Goal: Information Seeking & Learning: Understand process/instructions

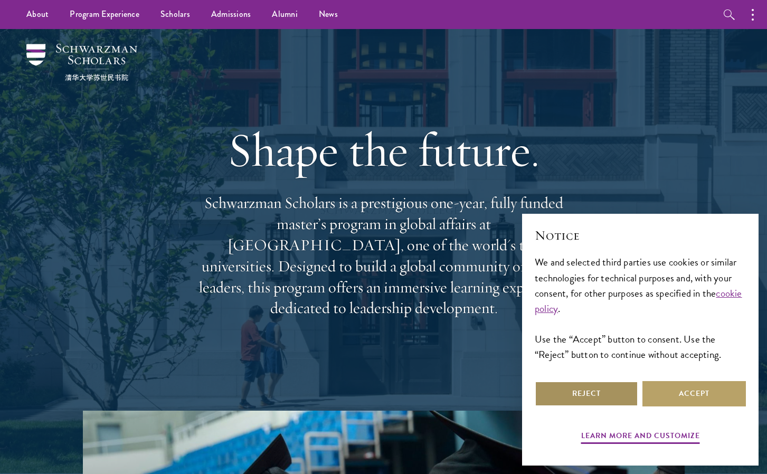
click at [585, 392] on button "Reject" at bounding box center [586, 393] width 103 height 25
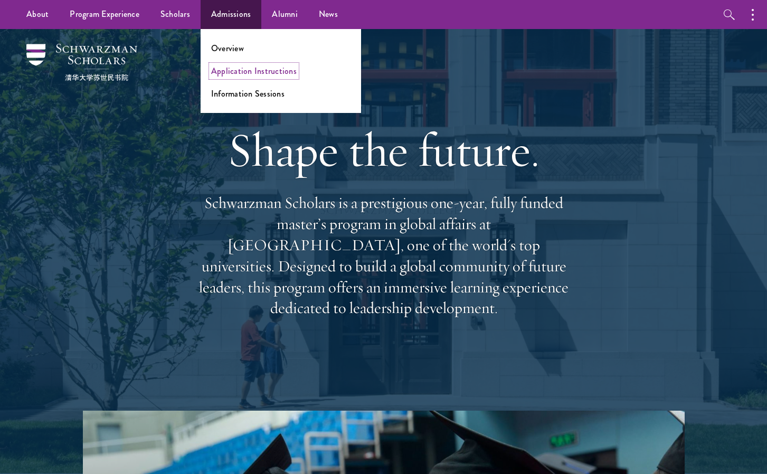
click at [227, 69] on link "Application Instructions" at bounding box center [254, 71] width 86 height 12
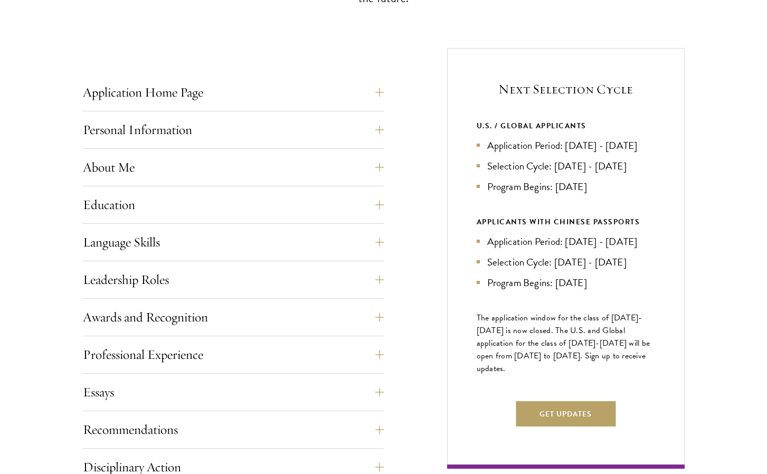
scroll to position [391, 0]
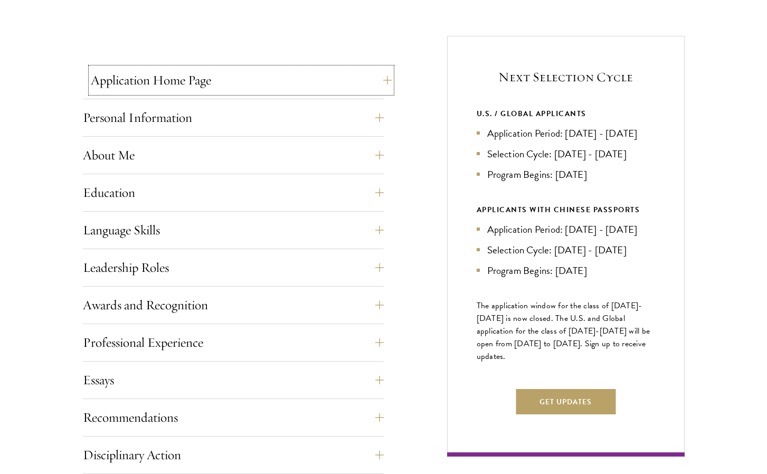
click at [382, 75] on button "Application Home Page" at bounding box center [241, 80] width 301 height 25
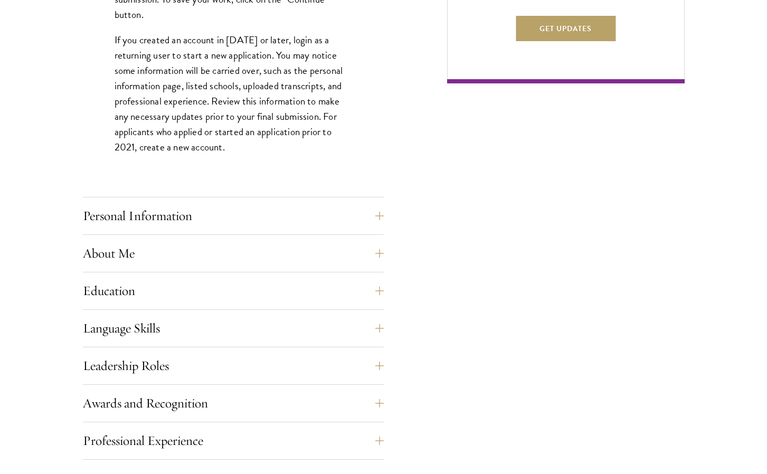
scroll to position [766, 0]
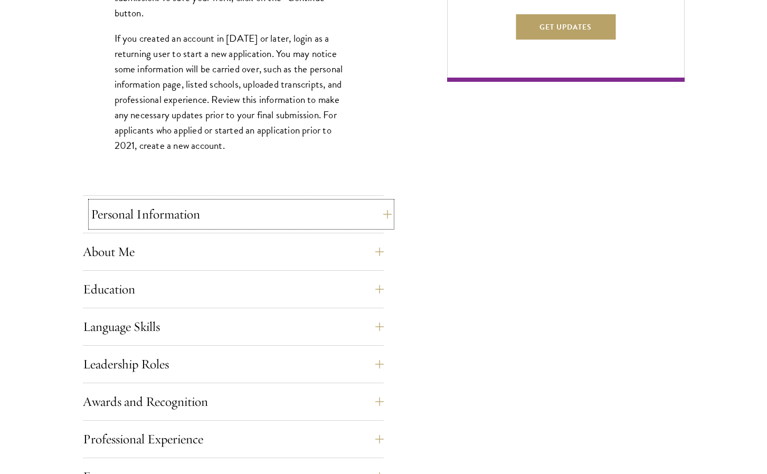
click at [377, 211] on button "Personal Information" at bounding box center [241, 214] width 301 height 25
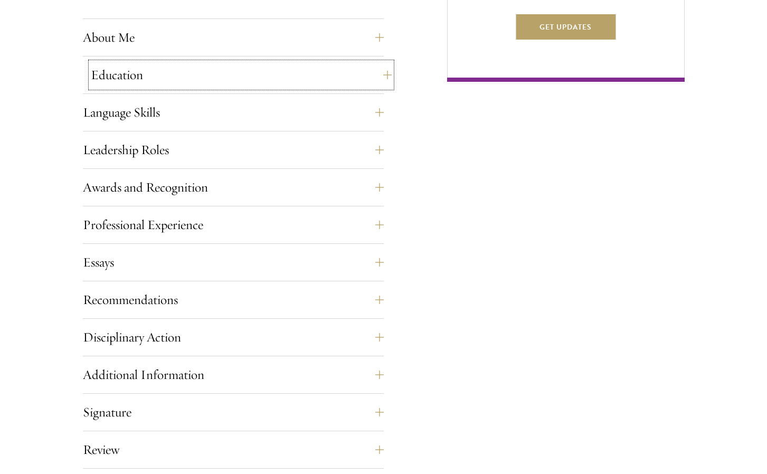
click at [382, 78] on button "Education" at bounding box center [241, 74] width 301 height 25
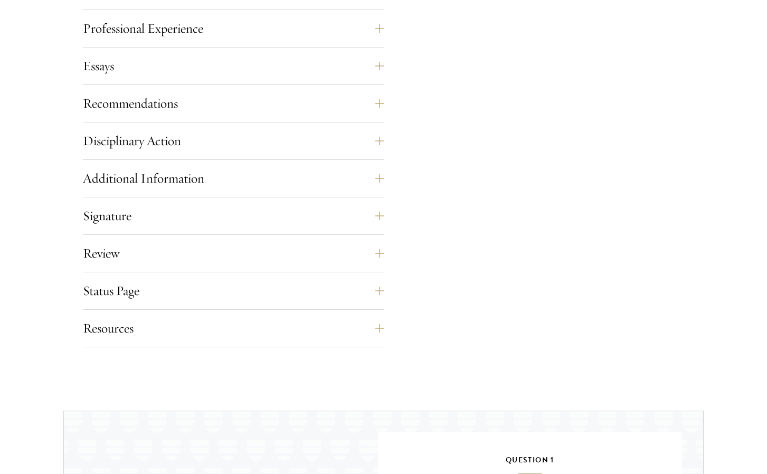
scroll to position [1604, 0]
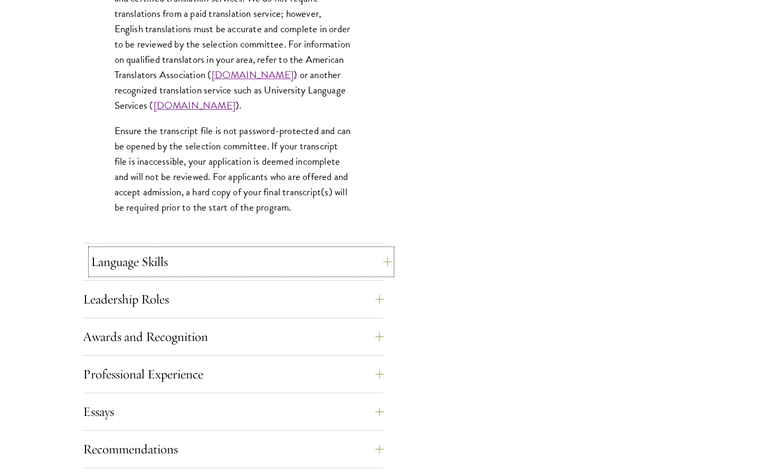
click at [385, 257] on button "Language Skills" at bounding box center [241, 261] width 301 height 25
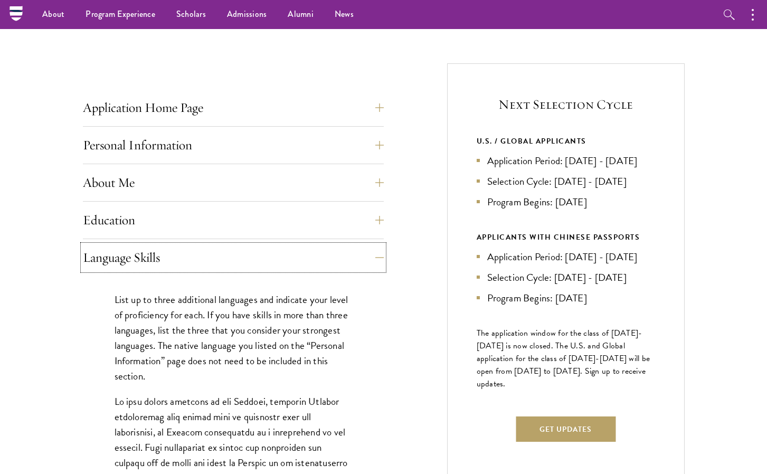
scroll to position [360, 0]
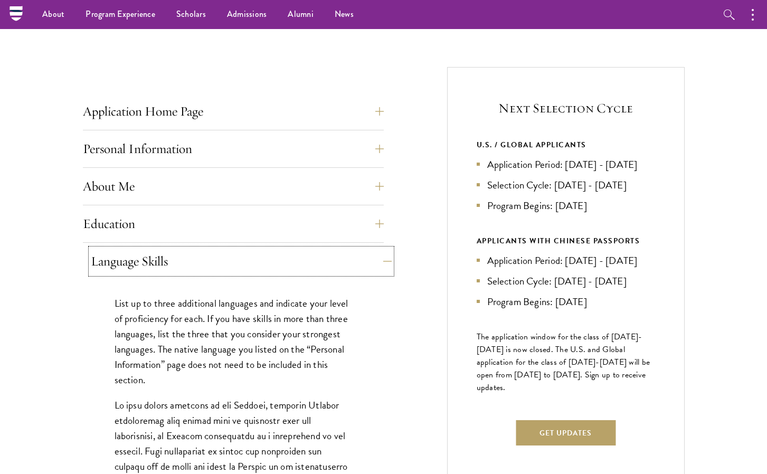
click at [383, 261] on button "Language Skills" at bounding box center [241, 261] width 301 height 25
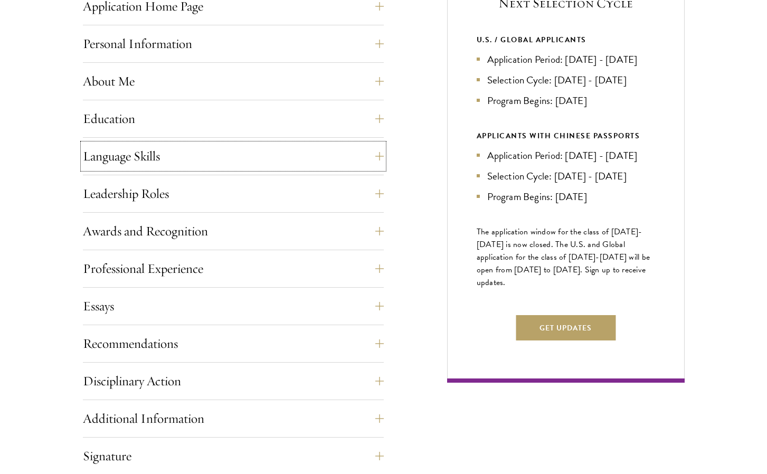
scroll to position [467, 0]
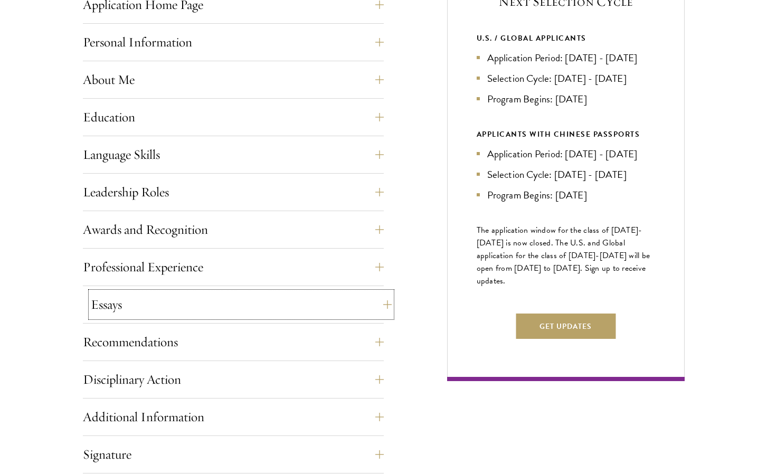
click at [384, 300] on button "Essays" at bounding box center [241, 304] width 301 height 25
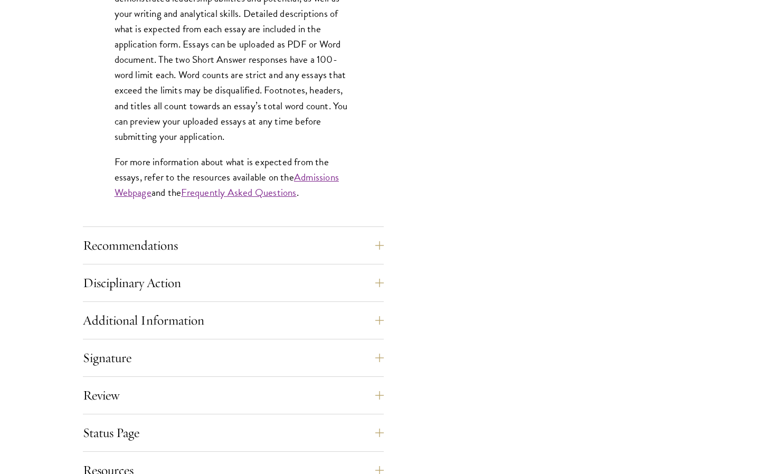
scroll to position [963, 0]
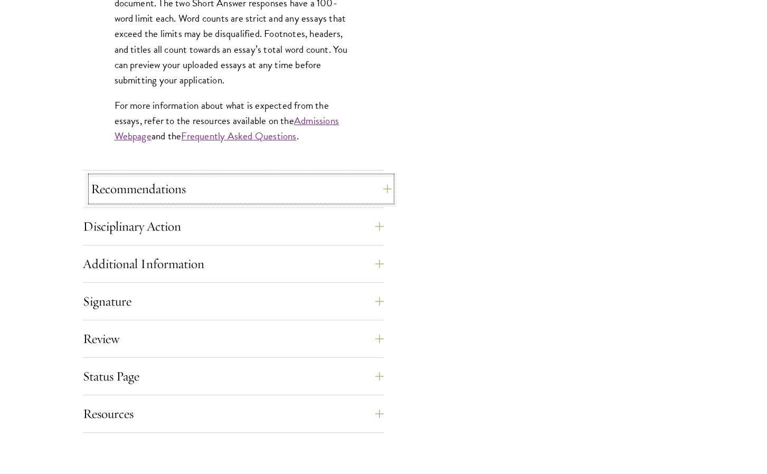
click at [382, 191] on button "Recommendations" at bounding box center [241, 188] width 301 height 25
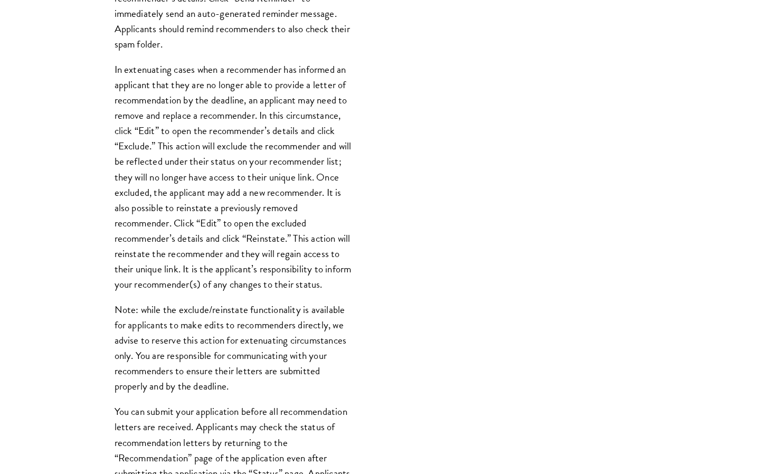
scroll to position [1149, 0]
